Goal: Task Accomplishment & Management: Manage account settings

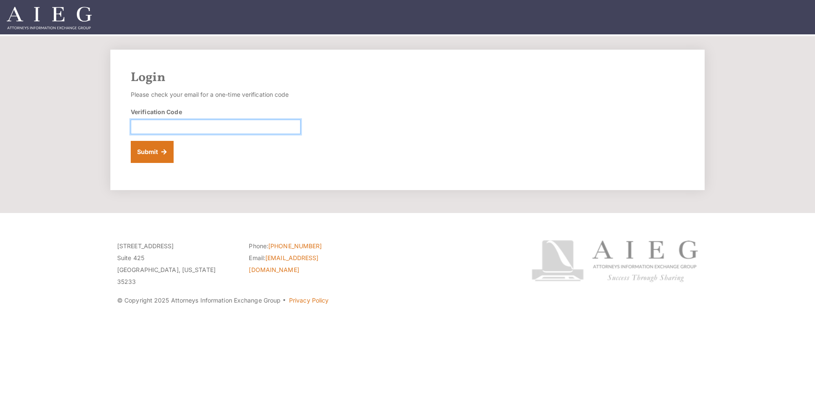
click at [203, 129] on input "Verification Code" at bounding box center [216, 127] width 170 height 14
click at [235, 129] on input "Verification Code" at bounding box center [216, 127] width 170 height 14
paste input "761940"
type input "761940"
click at [154, 147] on button "Submit" at bounding box center [152, 152] width 43 height 22
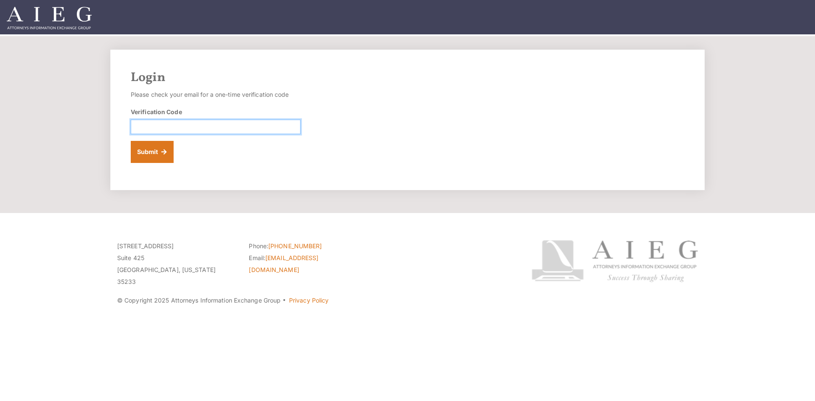
click at [280, 127] on input "Verification Code" at bounding box center [216, 127] width 170 height 14
type input "449207"
click at [150, 149] on button "Submit" at bounding box center [152, 152] width 43 height 22
